Goal: Task Accomplishment & Management: Manage account settings

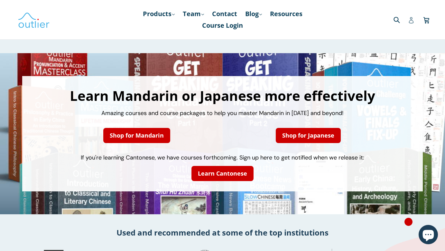
click at [412, 23] on icon at bounding box center [411, 20] width 6 height 6
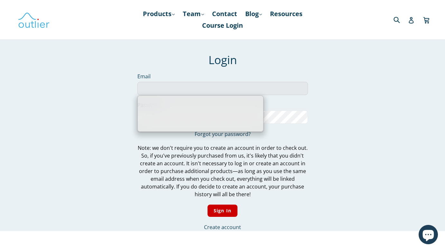
type input "paulwwojcik@gmail.com"
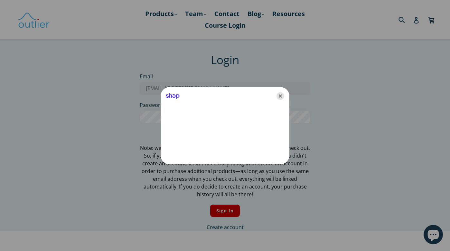
click at [280, 96] on icon "Close" at bounding box center [280, 96] width 8 height 8
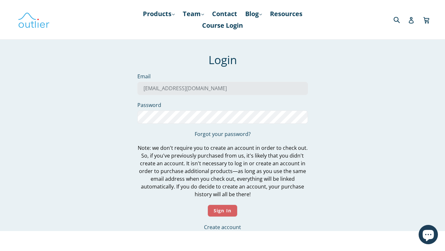
click at [221, 206] on input "Sign In" at bounding box center [223, 210] width 30 height 13
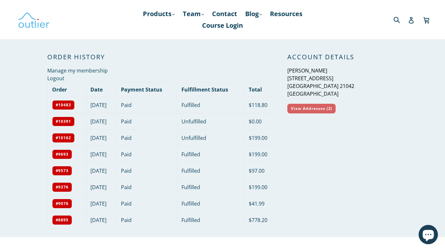
click at [324, 107] on link "View Addresses (2)" at bounding box center [311, 109] width 48 height 10
